Goal: Task Accomplishment & Management: Manage account settings

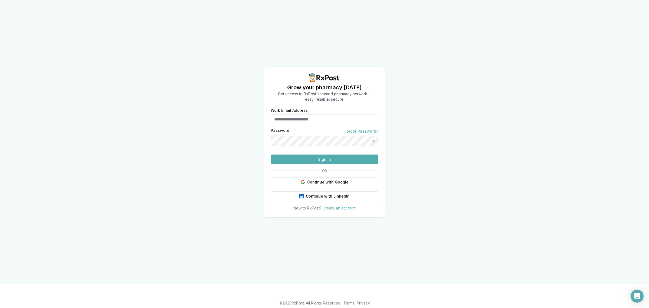
type input "**********"
click at [323, 164] on button "Sign In" at bounding box center [325, 160] width 108 height 10
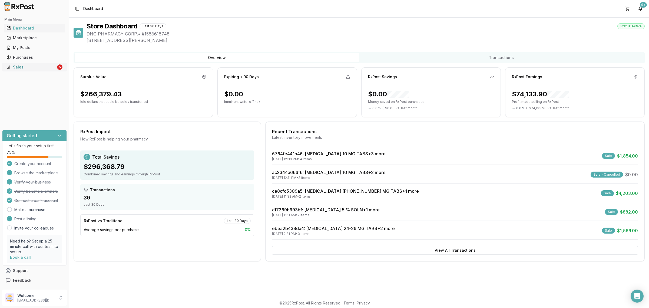
click at [32, 64] on div "Sales" at bounding box center [31, 66] width 50 height 5
click at [48, 69] on div "Sales" at bounding box center [31, 66] width 50 height 5
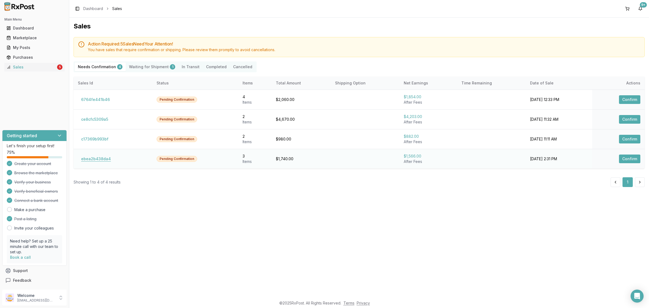
click at [102, 160] on button "ebea2b438da4" at bounding box center [96, 159] width 36 height 9
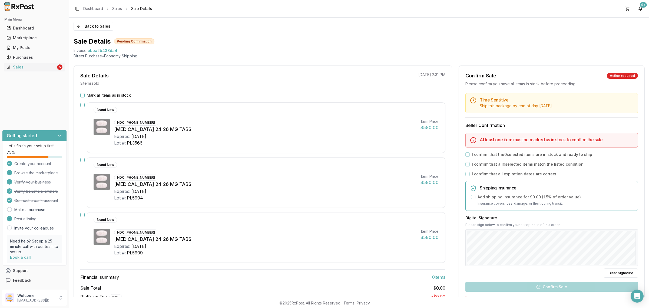
click at [84, 95] on button "Mark all items as in stock" at bounding box center [82, 95] width 4 height 4
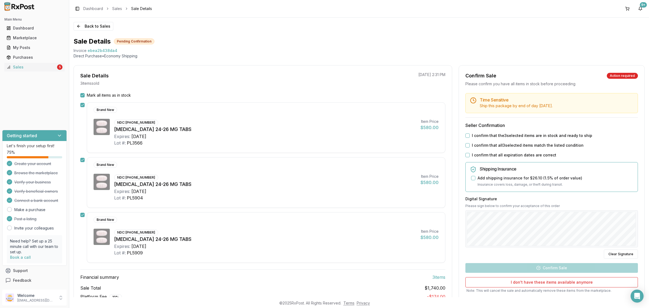
click at [466, 136] on button "I confirm that the 3 selected items are in stock and ready to ship" at bounding box center [468, 135] width 4 height 4
click at [467, 144] on button "I confirm that all 3 selected items match the listed condition" at bounding box center [468, 145] width 4 height 4
click at [468, 156] on button "I confirm that all expiration dates are correct" at bounding box center [468, 155] width 4 height 4
click at [545, 267] on button "Confirm Sale" at bounding box center [552, 268] width 173 height 10
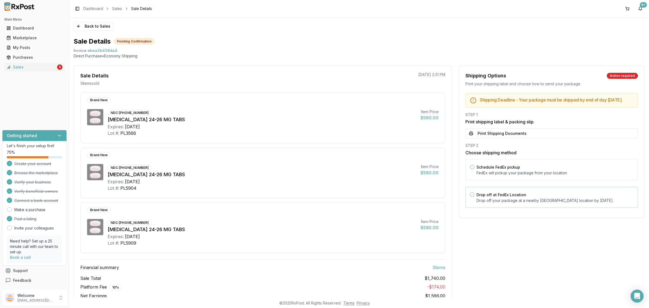
click at [499, 197] on label "Drop off at FedEx Location" at bounding box center [502, 194] width 50 height 5
click at [475, 197] on button "Drop off at FedEx Location" at bounding box center [472, 194] width 4 height 4
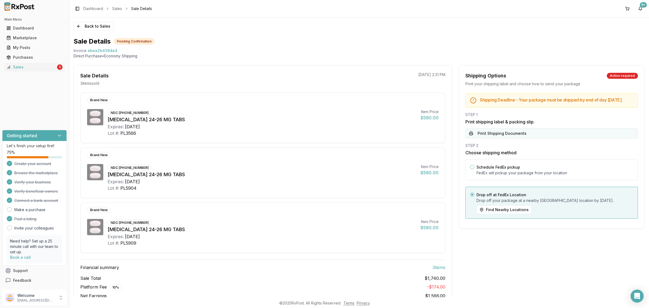
click at [486, 139] on button "Print Shipping Documents" at bounding box center [552, 133] width 173 height 10
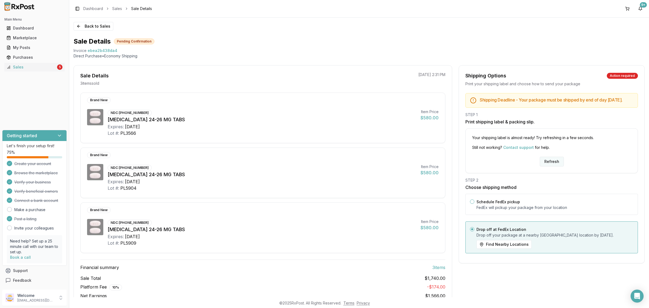
click at [553, 166] on button "Refresh" at bounding box center [552, 162] width 24 height 10
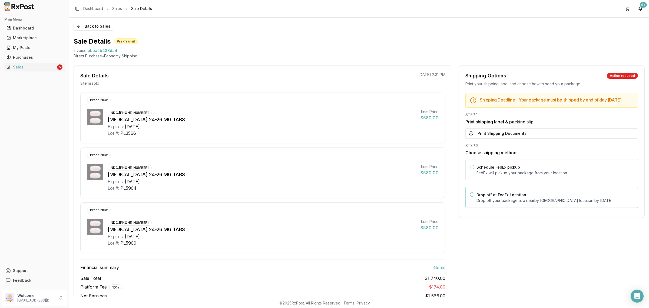
click at [500, 197] on label "Drop off at FedEx Location" at bounding box center [502, 194] width 50 height 5
click at [475, 197] on button "Drop off at FedEx Location" at bounding box center [472, 194] width 4 height 4
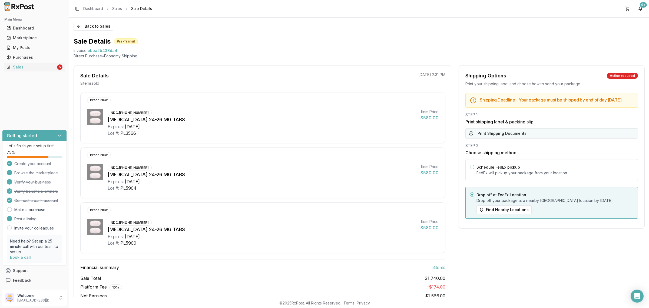
click at [508, 139] on button "Print Shipping Documents" at bounding box center [552, 133] width 173 height 10
click at [90, 23] on button "Back to Sales" at bounding box center [94, 26] width 40 height 9
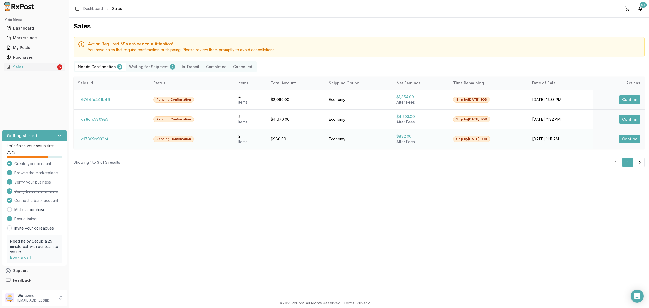
click at [91, 140] on button "c17369b993bf" at bounding box center [95, 139] width 34 height 9
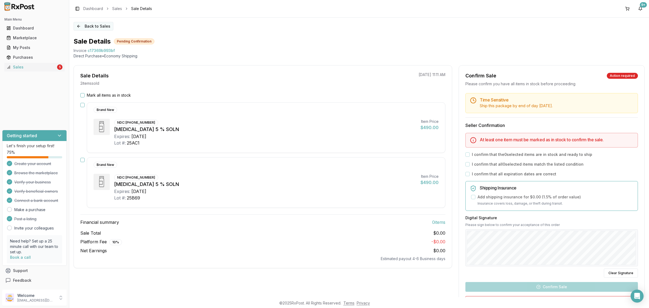
click at [100, 25] on button "Back to Sales" at bounding box center [94, 26] width 40 height 9
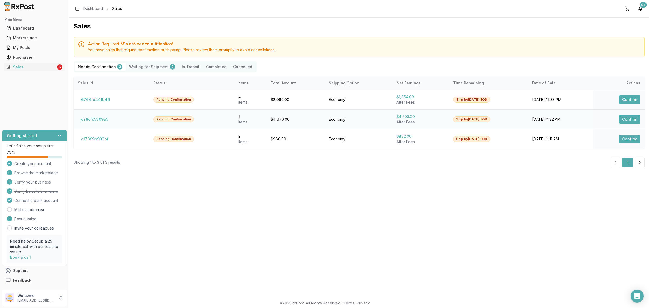
click at [104, 120] on button "ce8cfc5309a5" at bounding box center [95, 119] width 34 height 9
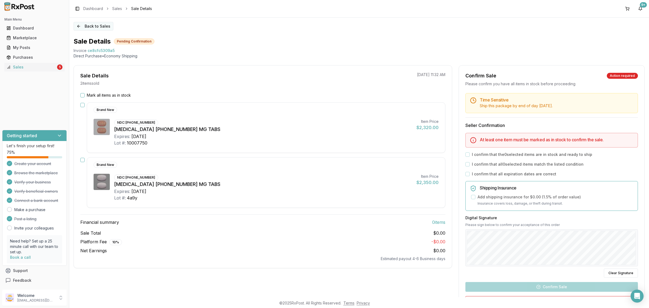
click at [100, 25] on button "Back to Sales" at bounding box center [94, 26] width 40 height 9
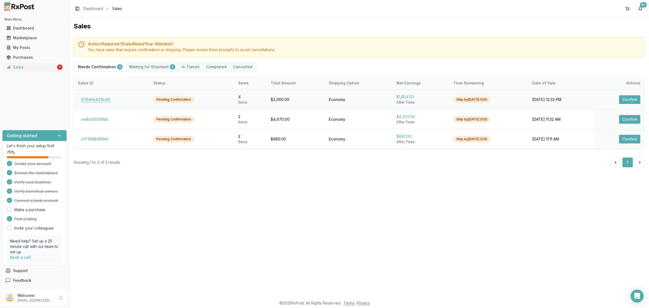
click at [104, 98] on button "6764fe441b46" at bounding box center [95, 99] width 35 height 9
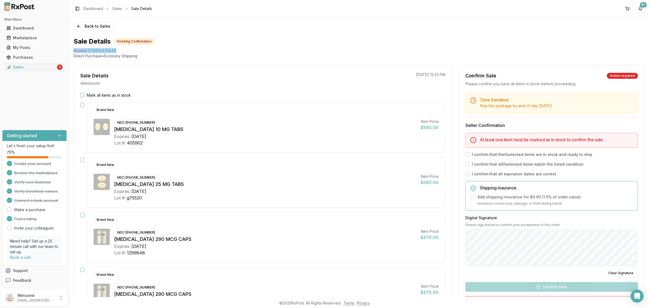
drag, startPoint x: 73, startPoint y: 52, endPoint x: 116, endPoint y: 50, distance: 42.5
click at [116, 50] on div "Invoice 6764fe441b46" at bounding box center [360, 50] width 572 height 5
copy div "Invoice 6764fe441b46"
click at [641, 298] on div "Open Intercom Messenger" at bounding box center [638, 296] width 14 height 14
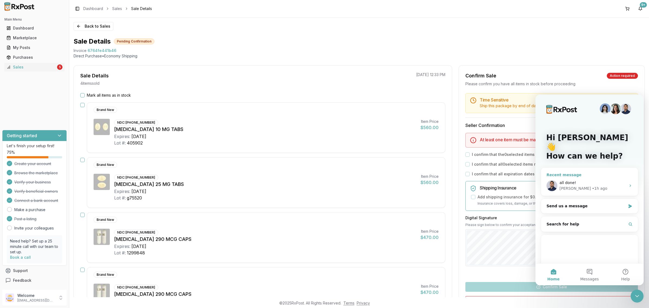
click at [592, 186] on div "• 1h ago" at bounding box center [599, 189] width 15 height 6
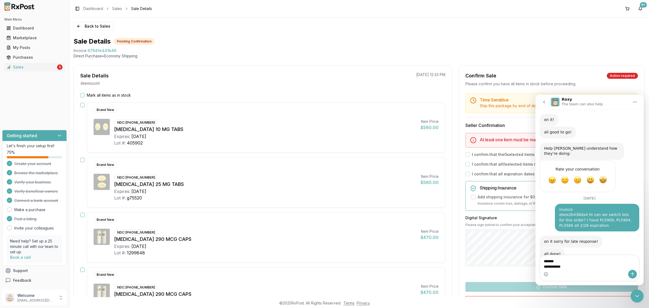
scroll to position [343, 0]
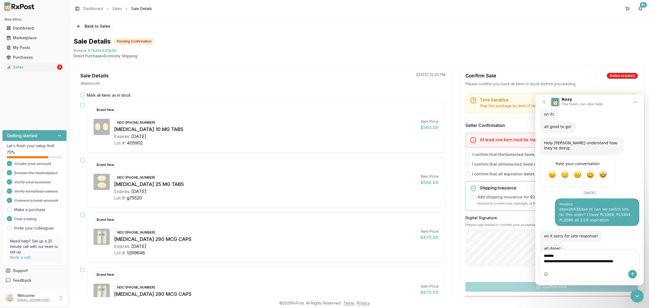
click at [593, 264] on textarea "**********" at bounding box center [589, 257] width 99 height 15
click at [629, 264] on textarea "**********" at bounding box center [589, 257] width 99 height 15
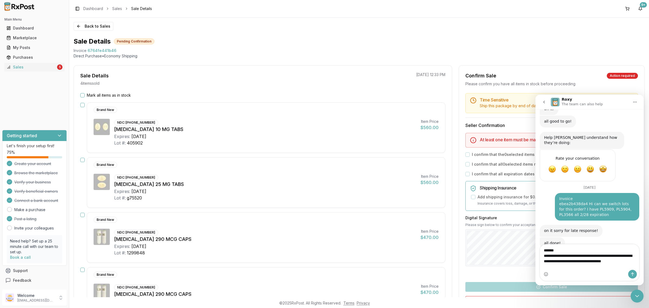
scroll to position [354, 0]
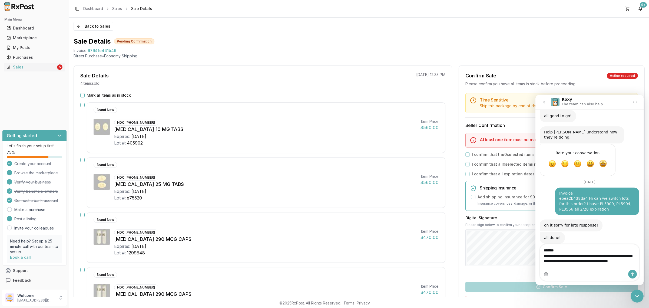
click at [594, 261] on textarea "**********" at bounding box center [589, 256] width 99 height 25
type textarea "**********"
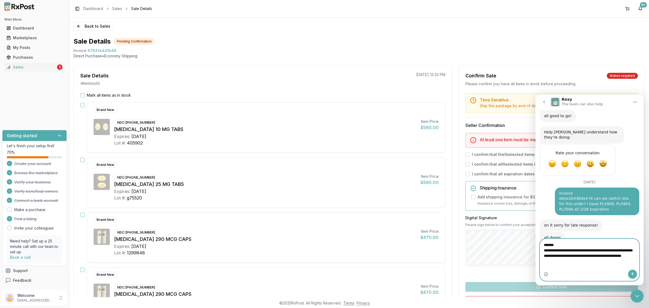
click at [631, 274] on icon "Send a message…" at bounding box center [633, 274] width 4 height 4
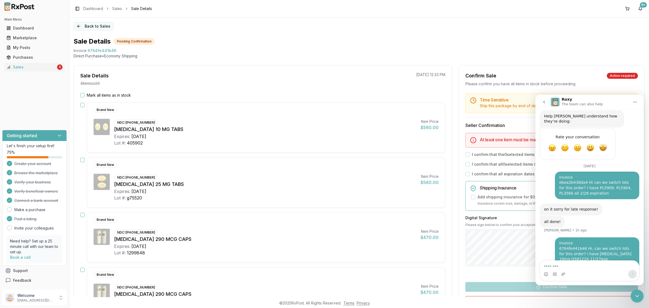
click at [87, 26] on button "Back to Sales" at bounding box center [94, 26] width 40 height 9
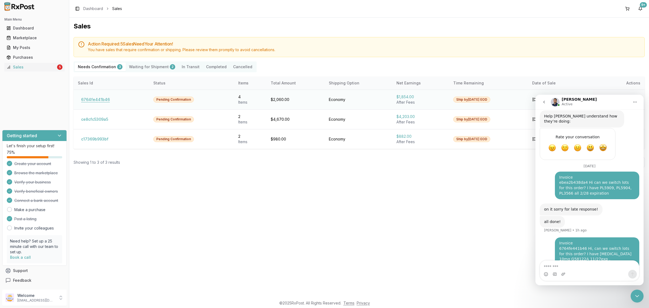
click at [97, 99] on button "6764fe441b46" at bounding box center [95, 99] width 35 height 9
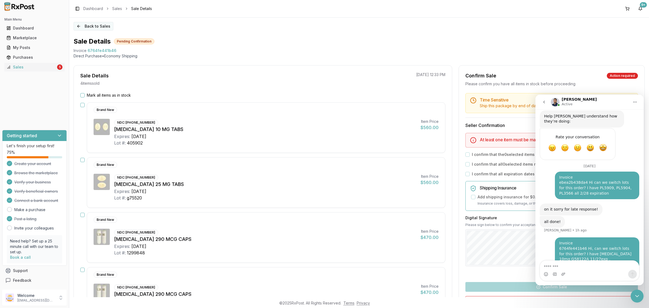
click at [89, 25] on button "Back to Sales" at bounding box center [94, 26] width 40 height 9
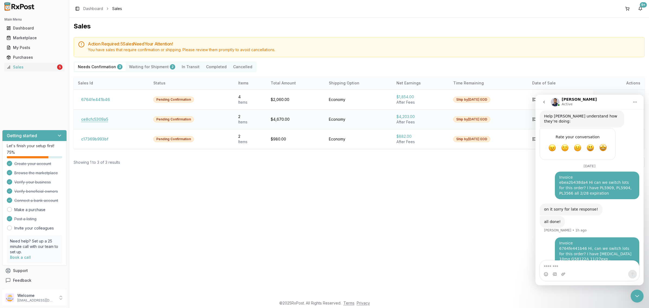
click at [93, 117] on button "ce8cfc5309a5" at bounding box center [95, 119] width 34 height 9
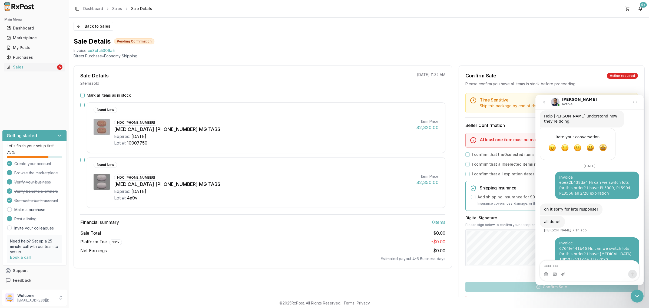
click at [237, 157] on div "Mark all items as in stock Brand New NDC: 61958-2501-01 Biktarvy 50-200-25 MG T…" at bounding box center [263, 177] width 378 height 169
drag, startPoint x: 73, startPoint y: 50, endPoint x: 119, endPoint y: 50, distance: 46.3
click at [119, 50] on div "Back to Sales Sale Details Pending Confirmation Invoice ce8cfc5309a5 Direct Pur…" at bounding box center [359, 158] width 580 height 280
copy div "Invoice ce8cfc5309a5"
click at [575, 271] on div "Intercom messenger" at bounding box center [589, 274] width 99 height 9
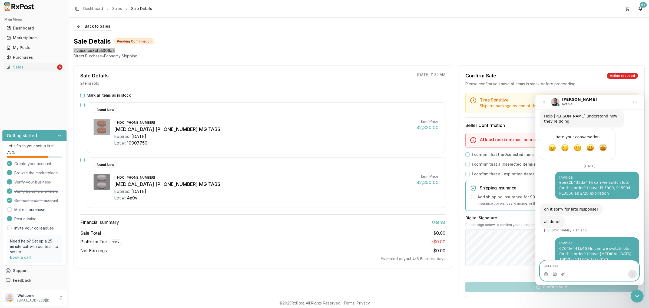
click at [573, 266] on textarea "Message…" at bounding box center [589, 265] width 99 height 9
paste textarea "**********"
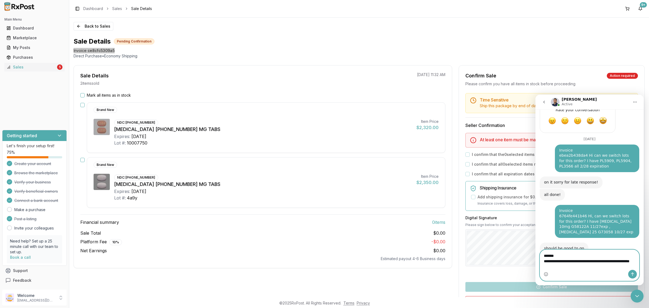
scroll to position [396, 0]
type textarea "**********"
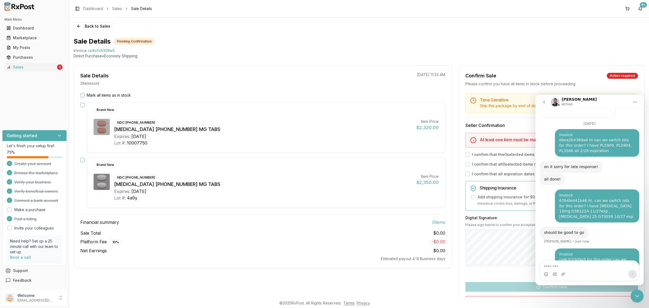
drag, startPoint x: 489, startPoint y: 40, endPoint x: 412, endPoint y: 60, distance: 79.8
click at [488, 41] on div "Sale Details Pending Confirmation" at bounding box center [360, 41] width 572 height 9
click at [95, 29] on button "Back to Sales" at bounding box center [94, 26] width 40 height 9
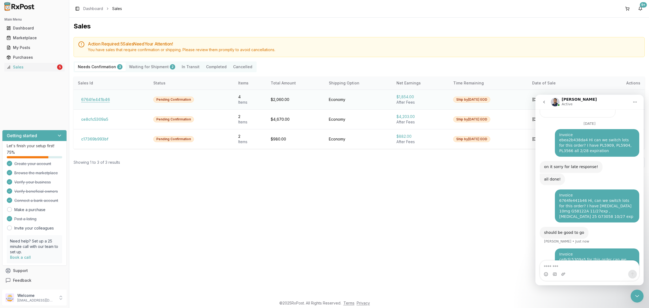
click at [98, 96] on button "6764fe441b46" at bounding box center [95, 99] width 35 height 9
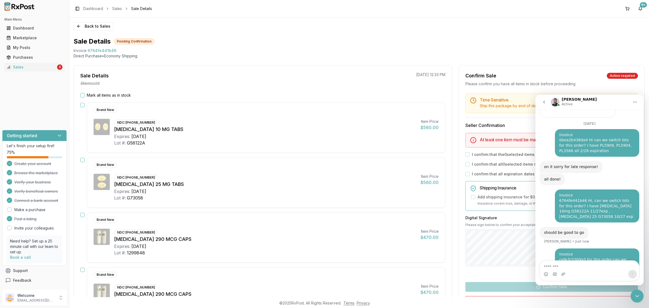
click at [94, 94] on label "Mark all items as in stock" at bounding box center [109, 95] width 44 height 5
click at [85, 94] on button "Mark all items as in stock" at bounding box center [82, 95] width 4 height 4
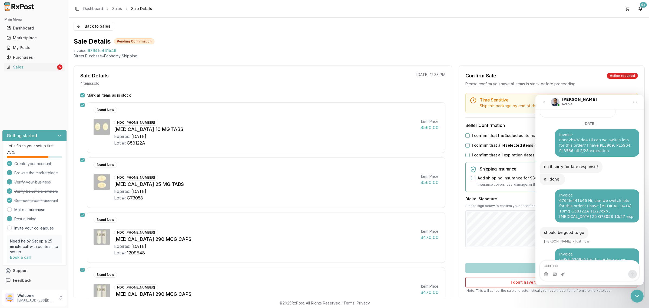
scroll to position [68, 0]
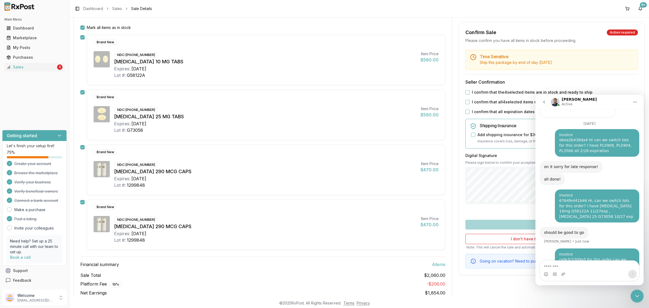
click at [468, 94] on button "I confirm that the 4 selected items are in stock and ready to ship" at bounding box center [468, 92] width 4 height 4
click at [466, 101] on button "I confirm that all 4 selected items match the listed condition" at bounding box center [468, 102] width 4 height 4
click at [466, 112] on button "I confirm that all expiration dates are correct" at bounding box center [468, 112] width 4 height 4
click at [543, 103] on icon "go back" at bounding box center [544, 102] width 4 height 4
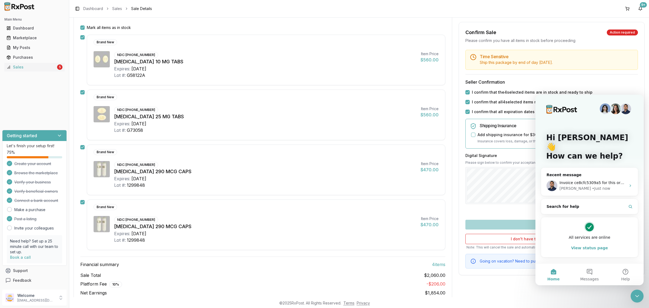
click at [635, 296] on icon "Close Intercom Messenger" at bounding box center [637, 296] width 6 height 6
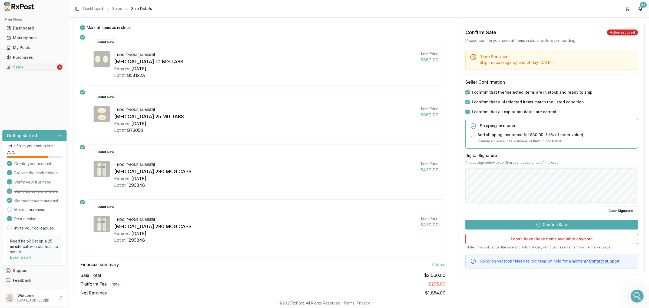
click at [609, 208] on button "Clear Signature" at bounding box center [621, 210] width 34 height 9
click at [553, 224] on button "Confirm Sale" at bounding box center [552, 225] width 173 height 10
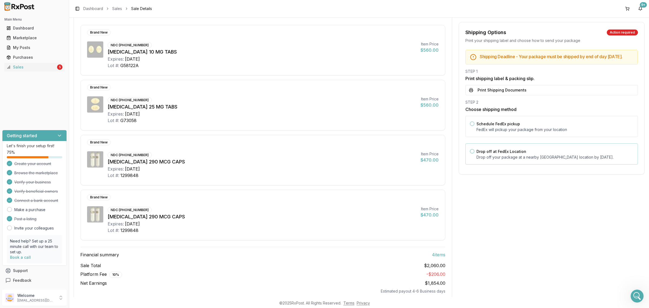
click at [512, 160] on p "Drop off your package at a nearby FedEx location by August 18, 2025 ." at bounding box center [555, 157] width 157 height 5
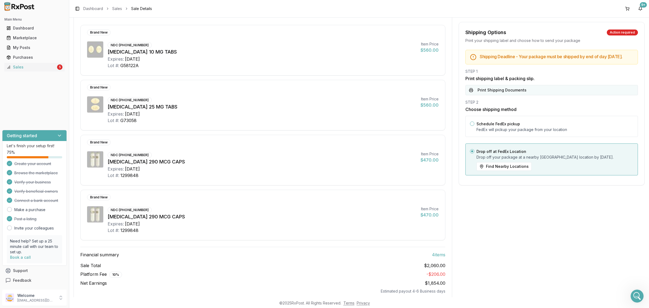
click at [494, 93] on button "Print Shipping Documents" at bounding box center [552, 90] width 173 height 10
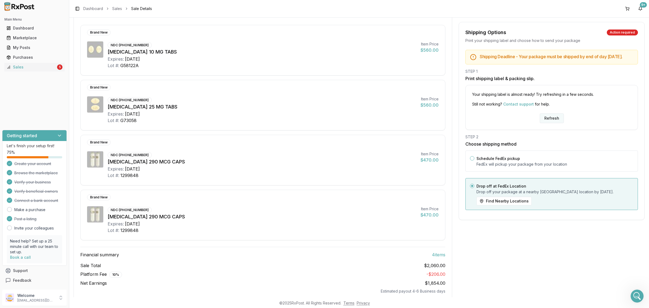
click at [547, 123] on button "Refresh" at bounding box center [552, 118] width 24 height 10
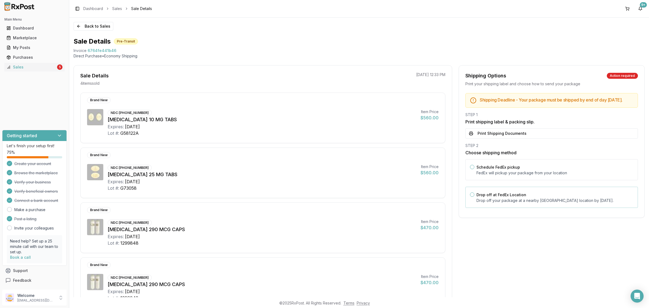
click at [519, 203] on p "Drop off your package at a nearby [GEOGRAPHIC_DATA] location by [DATE] ." at bounding box center [555, 200] width 157 height 5
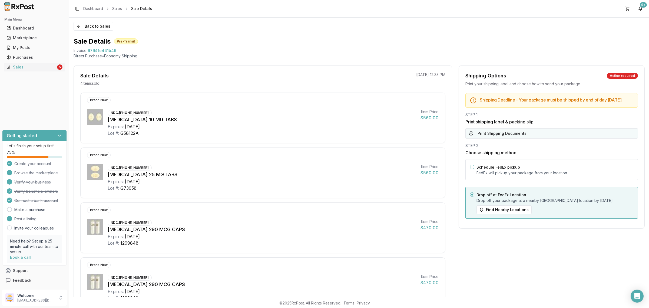
click at [512, 139] on button "Print Shipping Documents" at bounding box center [552, 133] width 173 height 10
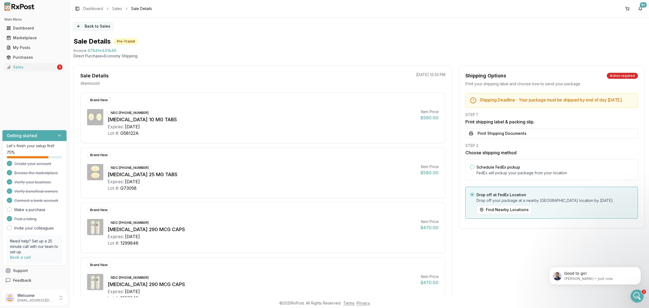
click at [93, 27] on button "Back to Sales" at bounding box center [94, 26] width 40 height 9
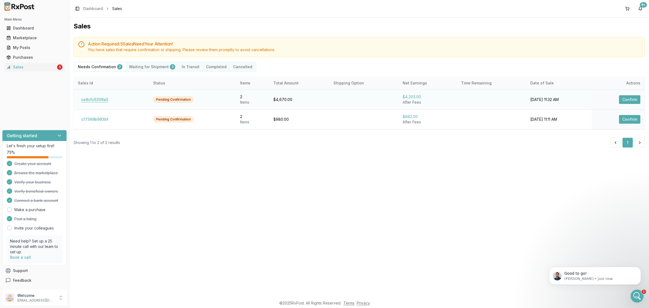
click at [96, 99] on button "ce8cfc5309a5" at bounding box center [95, 99] width 34 height 9
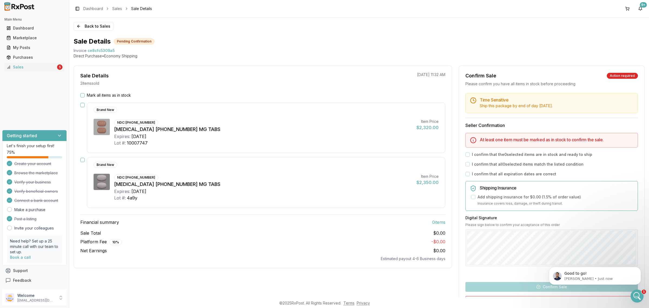
click at [80, 93] on div "Mark all items as in stock" at bounding box center [262, 95] width 365 height 5
click at [83, 95] on button "Mark all items as in stock" at bounding box center [82, 95] width 4 height 4
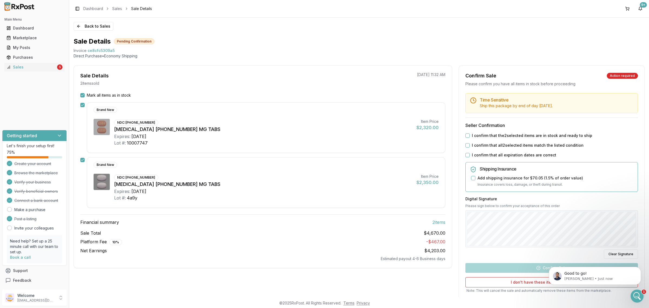
click at [468, 137] on button "I confirm that the 2 selected items are in stock and ready to ship" at bounding box center [468, 135] width 4 height 4
click at [466, 146] on button "I confirm that all 2 selected items match the listed condition" at bounding box center [468, 145] width 4 height 4
click at [466, 156] on button "I confirm that all expiration dates are correct" at bounding box center [468, 155] width 4 height 4
click at [539, 271] on button "Confirm Sale" at bounding box center [552, 268] width 173 height 10
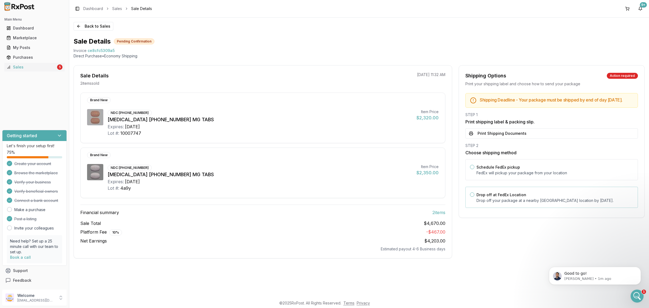
drag, startPoint x: 505, startPoint y: 193, endPoint x: 504, endPoint y: 198, distance: 5.0
click at [504, 196] on div "Drop off at FedEx Location Drop off your package at a nearby FedEx location by …" at bounding box center [552, 197] width 173 height 21
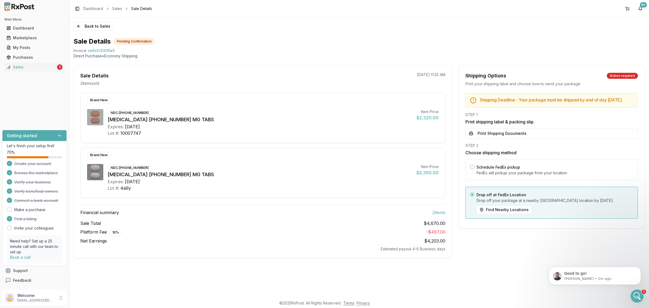
click at [502, 197] on label "Drop off at FedEx Location" at bounding box center [502, 194] width 50 height 5
click at [475, 197] on button "Drop off at FedEx Location" at bounding box center [472, 194] width 4 height 4
click at [494, 136] on button "Print Shipping Documents" at bounding box center [552, 133] width 173 height 10
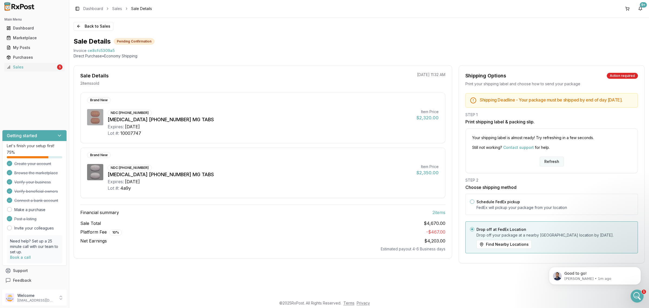
click at [556, 166] on button "Refresh" at bounding box center [552, 162] width 24 height 10
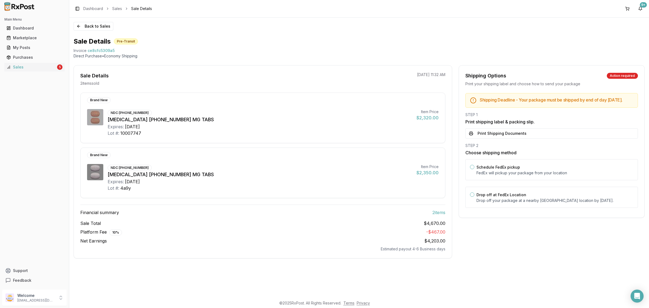
drag, startPoint x: 525, startPoint y: 205, endPoint x: 506, endPoint y: 160, distance: 48.3
click at [525, 203] on p "Drop off your package at a nearby [GEOGRAPHIC_DATA] location by [DATE] ." at bounding box center [555, 200] width 157 height 5
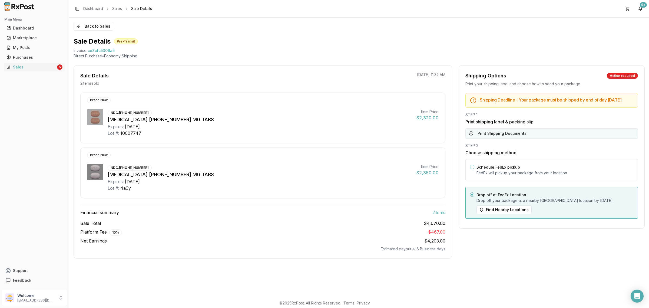
click at [499, 133] on button "Print Shipping Documents" at bounding box center [552, 133] width 173 height 10
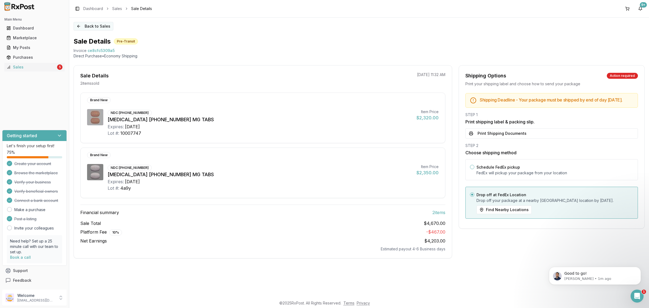
click at [100, 28] on button "Back to Sales" at bounding box center [94, 26] width 40 height 9
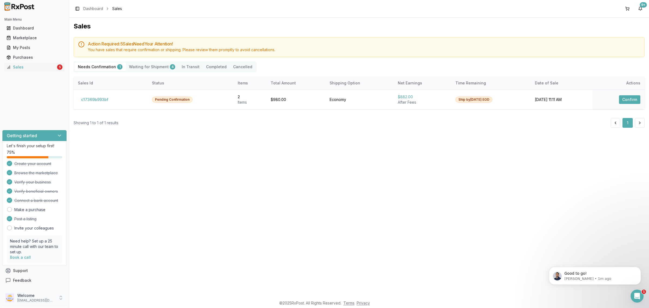
click at [48, 297] on p "Welcome" at bounding box center [36, 295] width 38 height 5
click at [81, 295] on button "Sign Out" at bounding box center [98, 298] width 56 height 9
